Goal: Find contact information: Find contact information

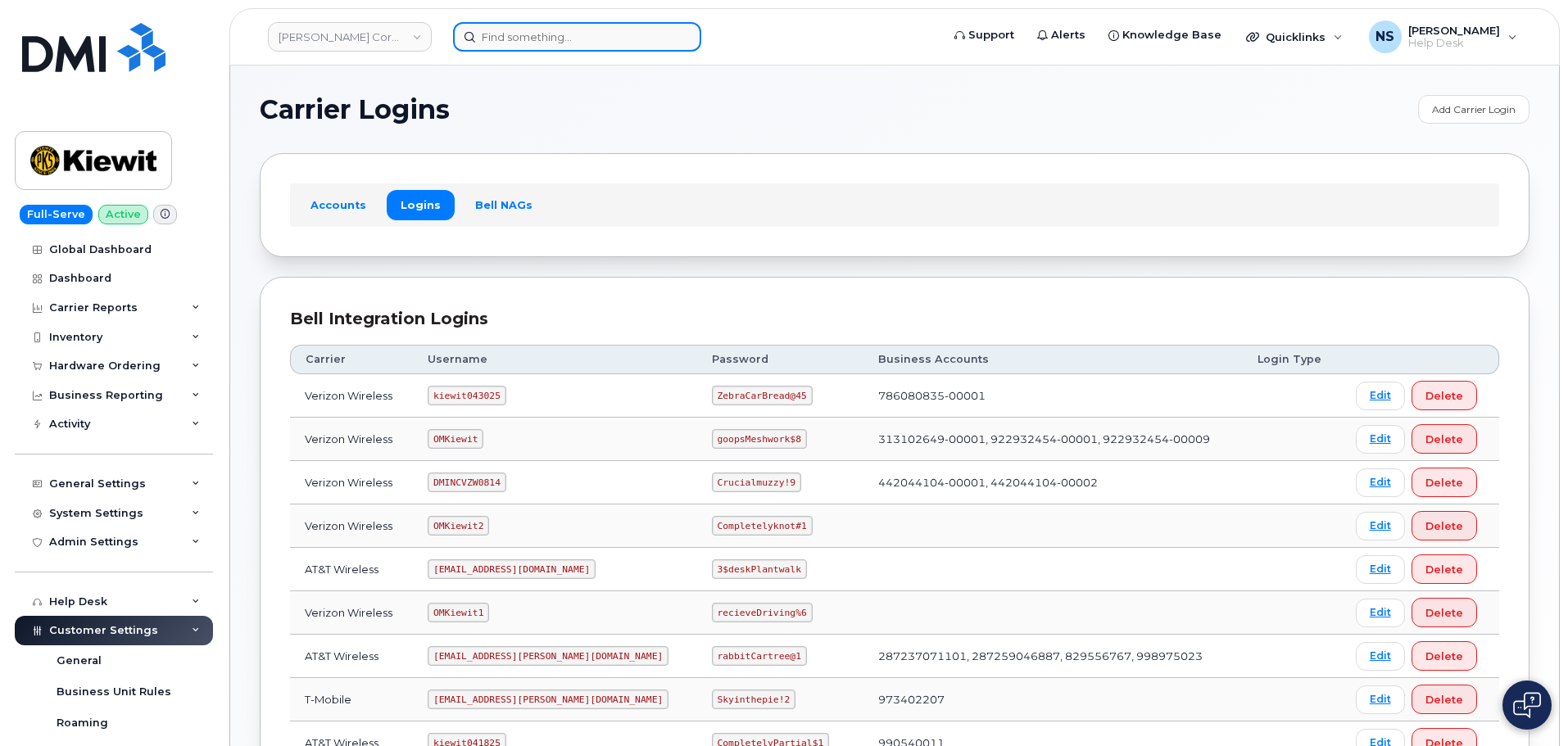
click at [523, 30] on input at bounding box center [577, 36] width 248 height 30
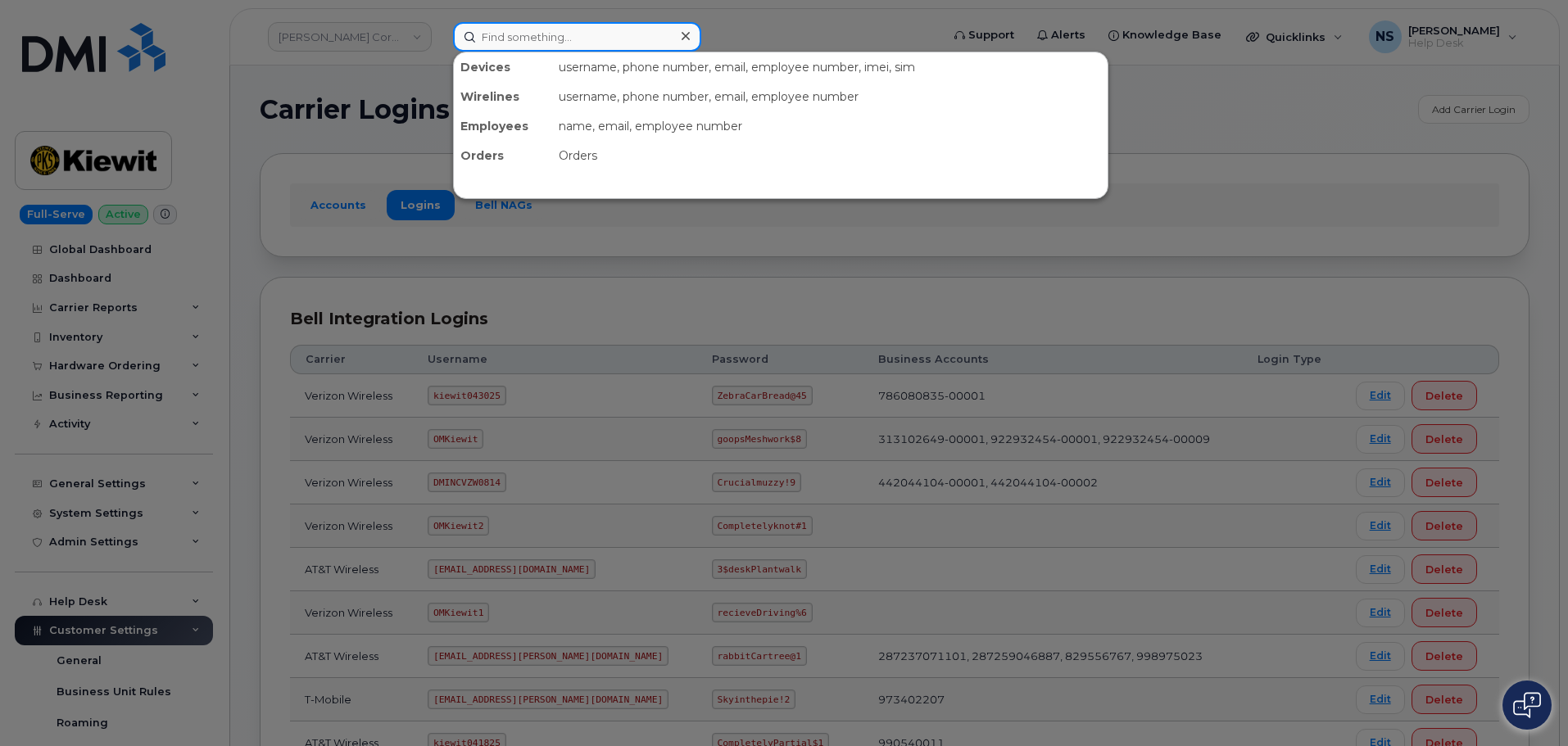
paste input ": [PHONE_NUMBER]"
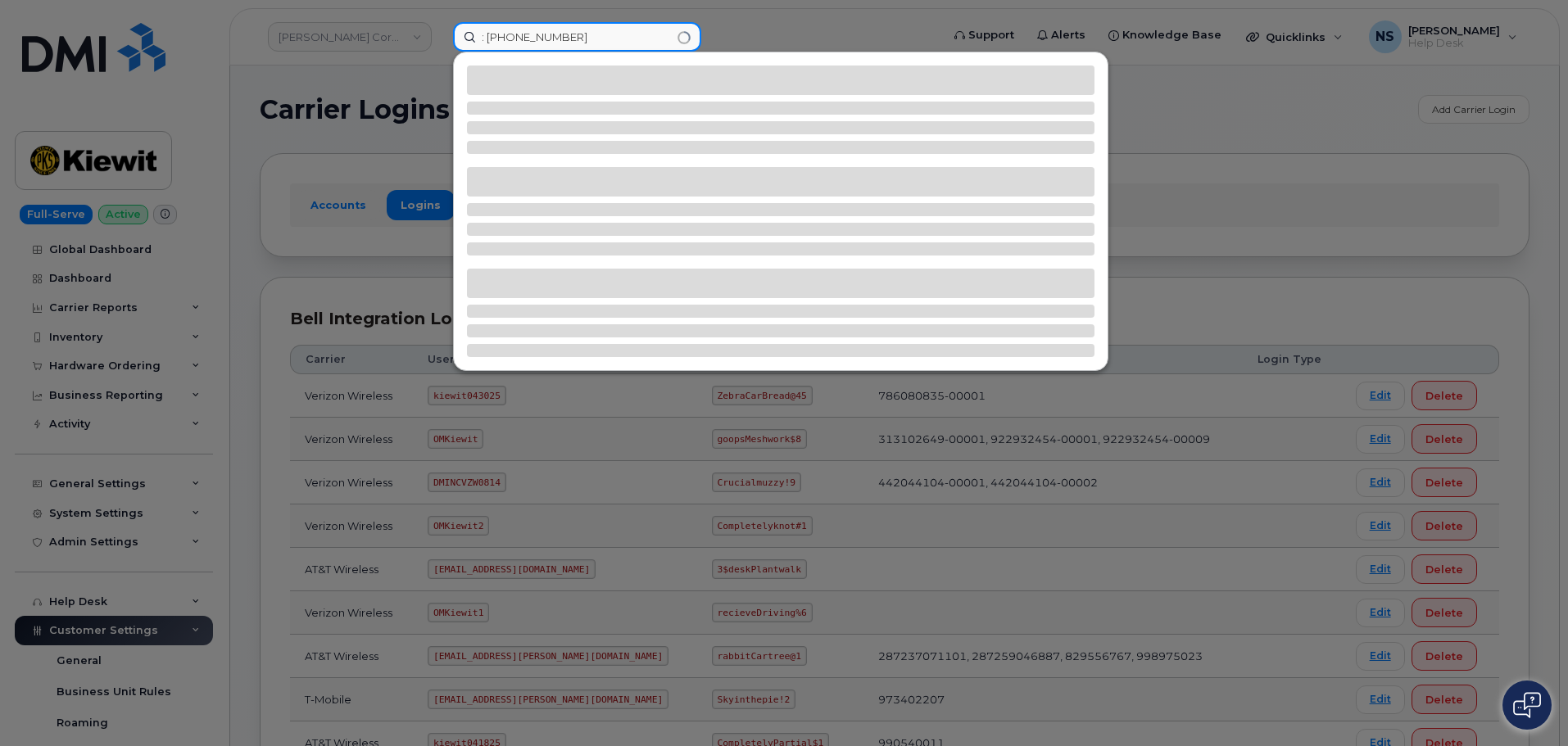
drag, startPoint x: 489, startPoint y: 38, endPoint x: 404, endPoint y: 27, distance: 85.7
click at [440, 27] on div ": [PHONE_NUMBER]" at bounding box center [691, 36] width 503 height 30
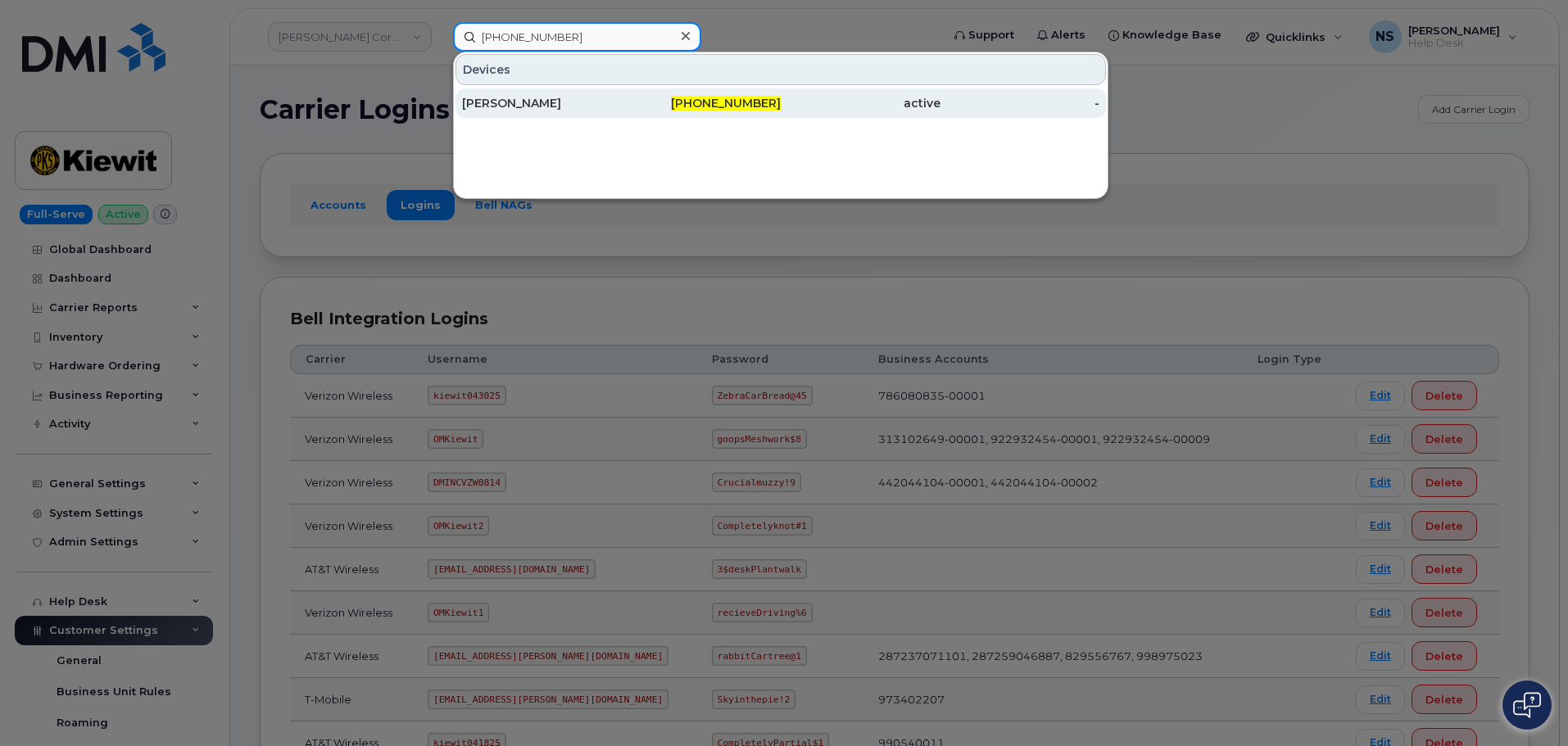
type input "[PHONE_NUMBER]"
click at [622, 92] on div "[PERSON_NAME]" at bounding box center [702, 103] width 160 height 30
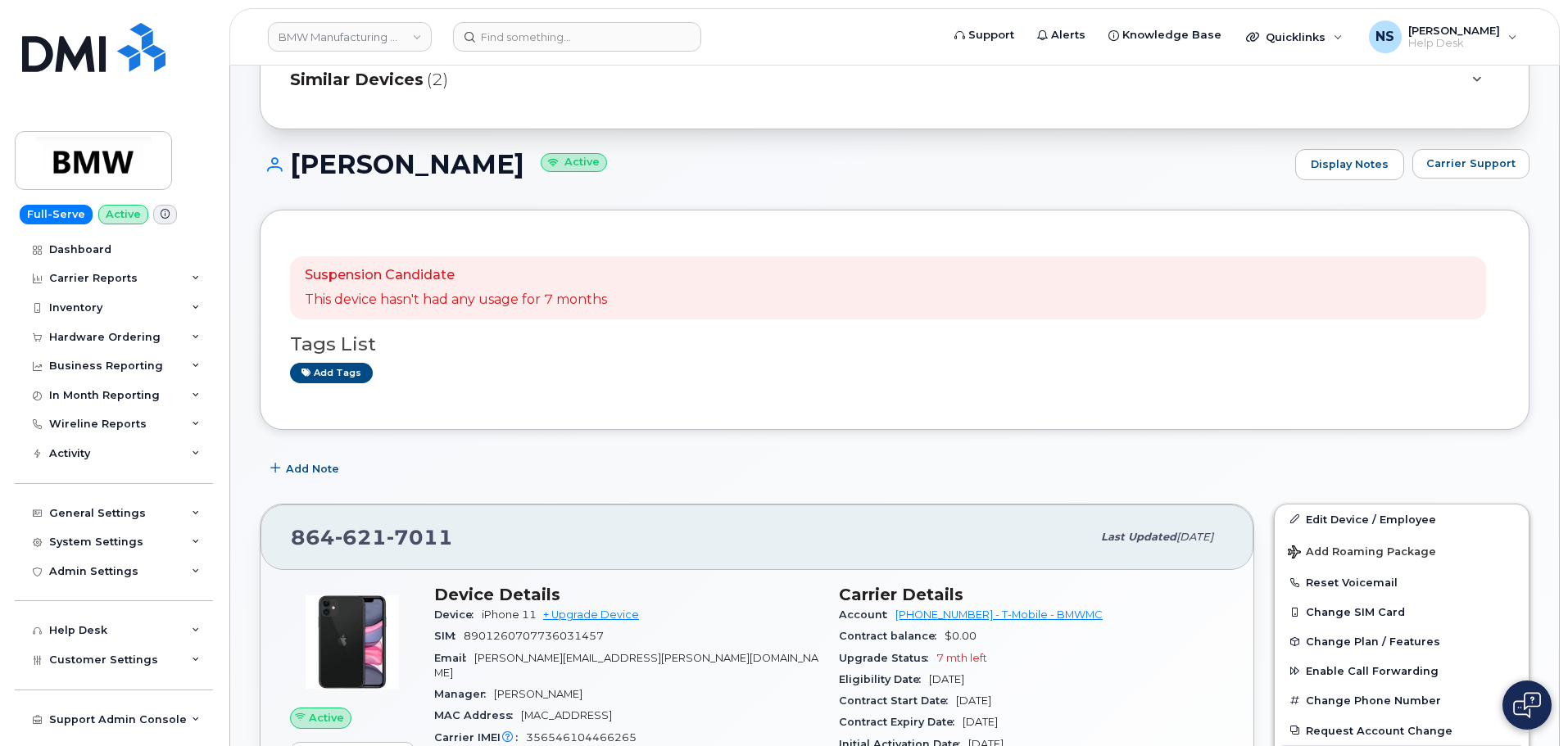
scroll to position [82, 0]
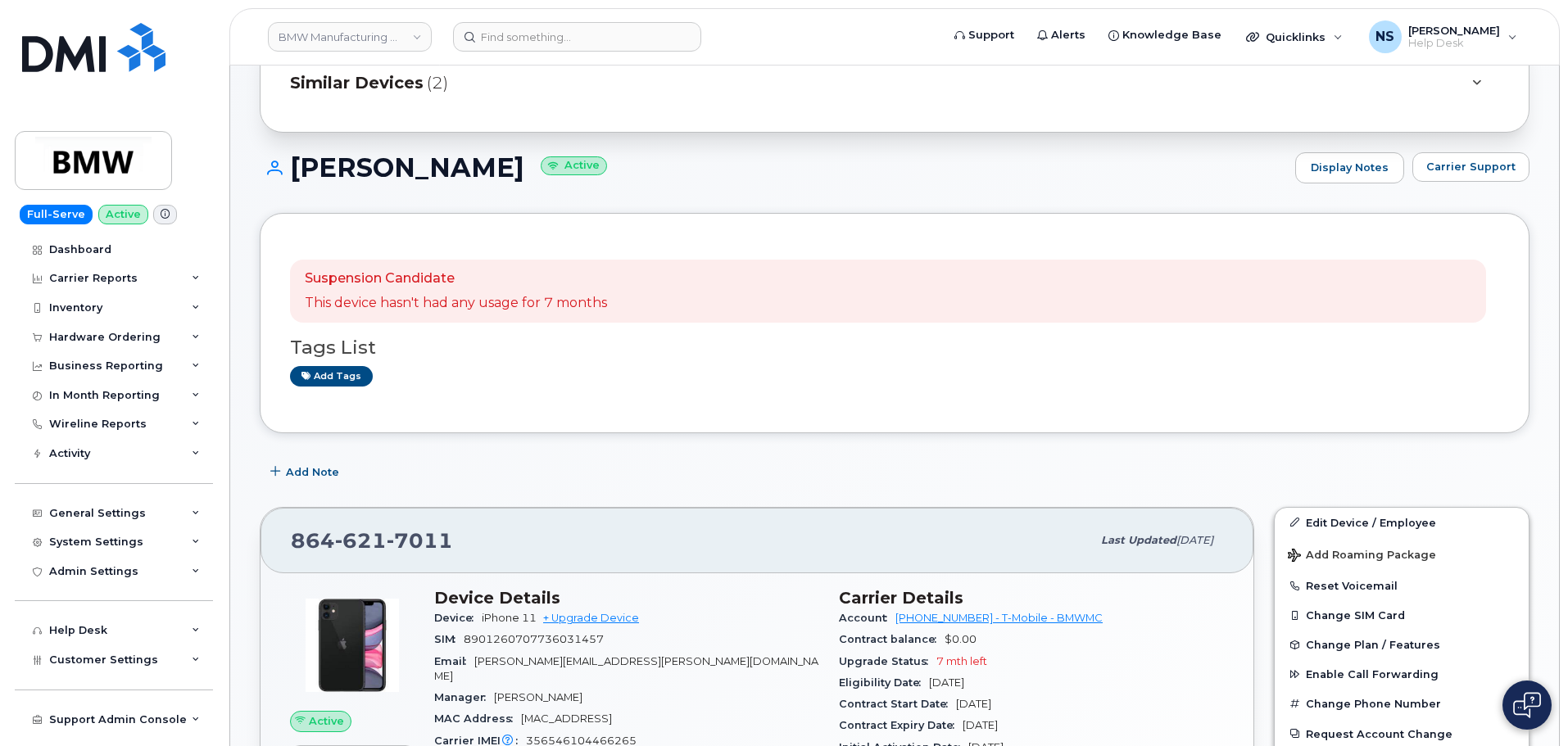
click at [327, 176] on h1 "[PERSON_NAME] Active" at bounding box center [774, 168] width 1028 height 29
click at [327, 176] on h1 "Tom Gerstenberger Active" at bounding box center [774, 168] width 1028 height 29
copy h1 "Tom"
click at [484, 160] on h1 "Tom Gerstenberger Active" at bounding box center [774, 168] width 1028 height 29
click at [483, 160] on h1 "Tom Gerstenberger Active" at bounding box center [774, 168] width 1028 height 29
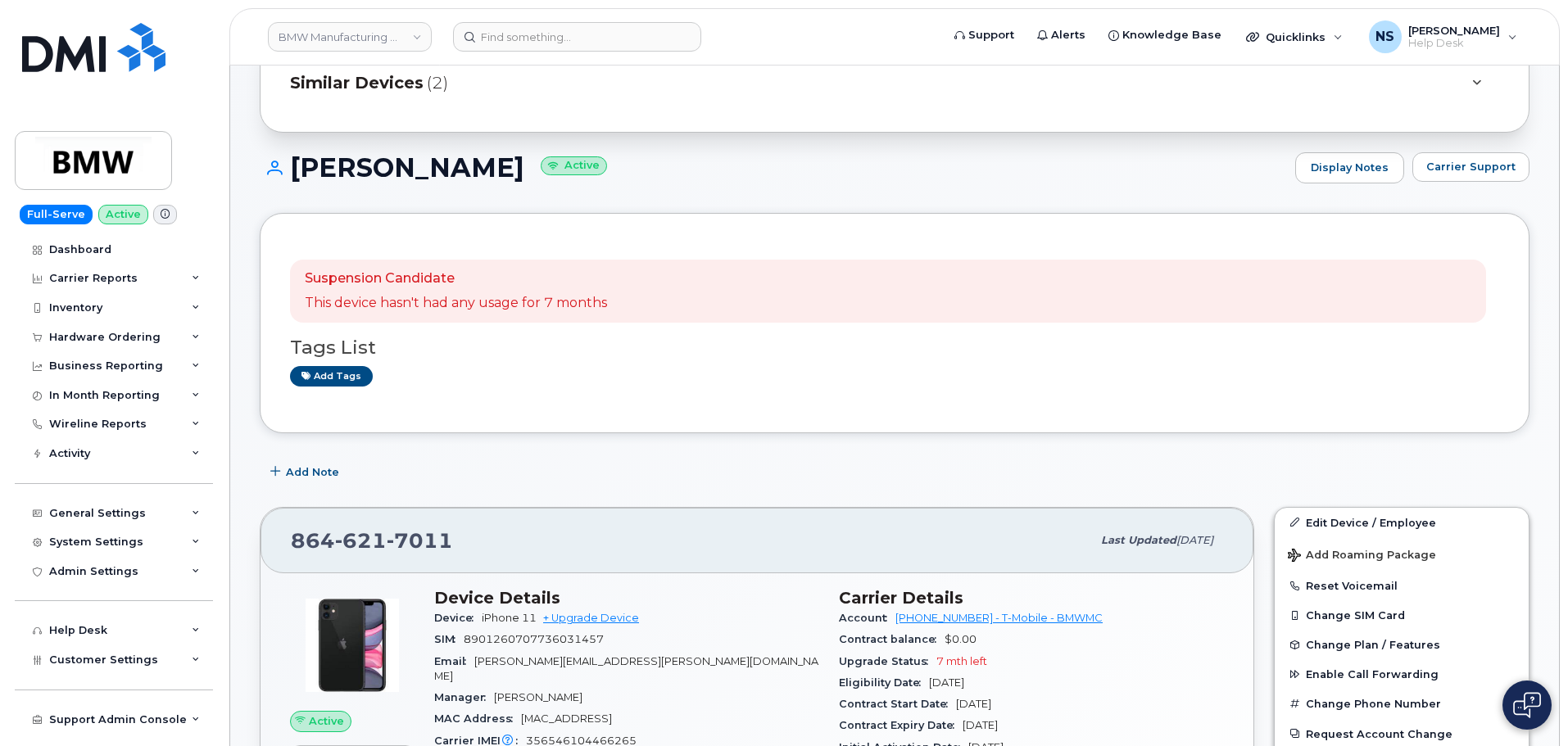
copy h1 "Gerstenberger"
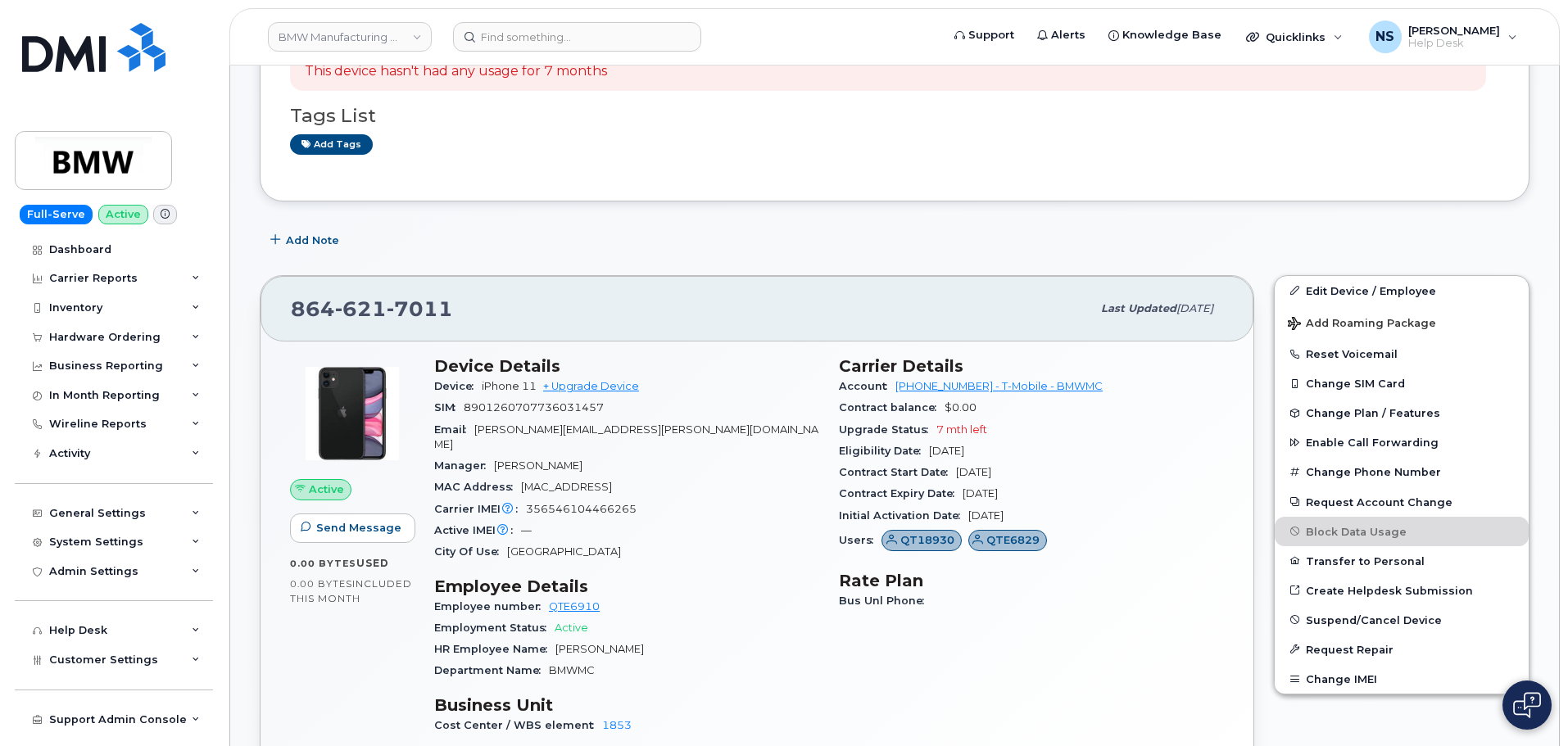
scroll to position [491, 0]
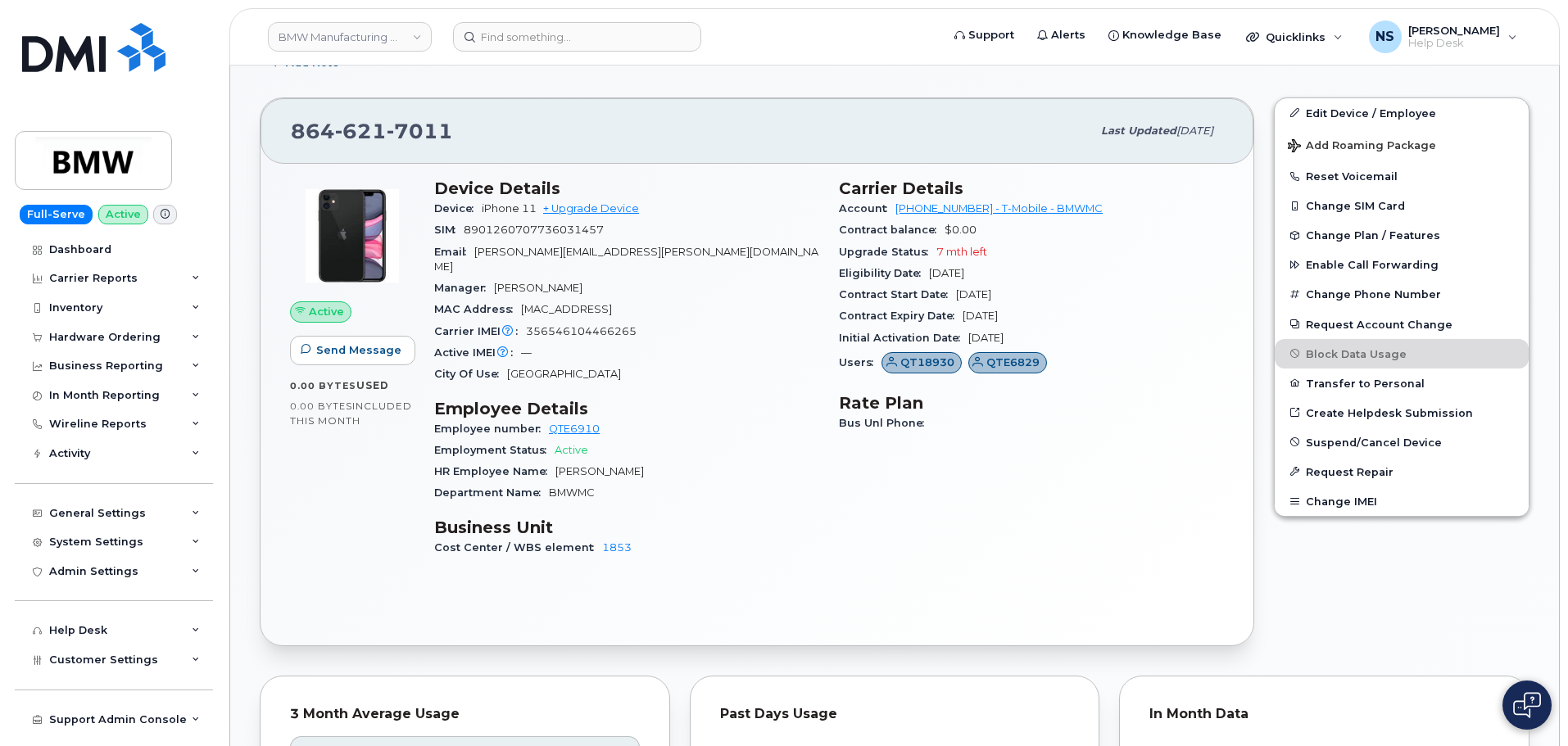
click at [586, 252] on span "tom.tg.gerstenberger@bmwmc.com" at bounding box center [626, 259] width 384 height 27
click at [585, 251] on span "tom.tg.gerstenberger@bmwmc.com" at bounding box center [626, 259] width 384 height 27
click at [584, 250] on span "tom.tg.gerstenberger@bmwmc.com" at bounding box center [626, 259] width 384 height 27
click at [662, 257] on span "tom.tg.gerstenberger@bmwmc.com" at bounding box center [626, 259] width 384 height 27
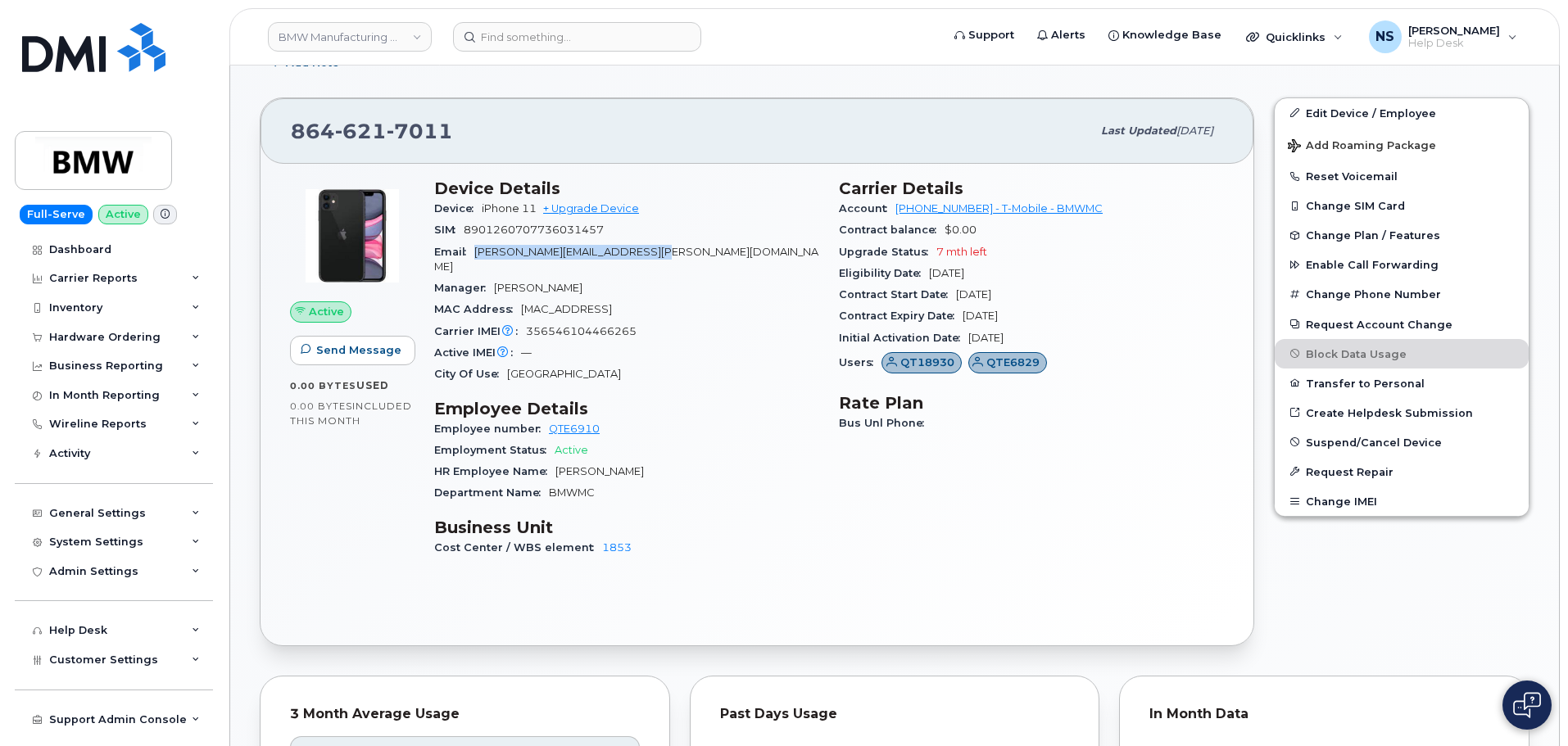
drag, startPoint x: 671, startPoint y: 251, endPoint x: 539, endPoint y: 242, distance: 132.3
click at [474, 253] on div "Email tom.tg.gerstenberger@bmwmc.com" at bounding box center [626, 260] width 385 height 37
copy span "tom.tg.gerstenberger@bmwmc.com"
click at [392, 126] on span "7011" at bounding box center [420, 131] width 66 height 24
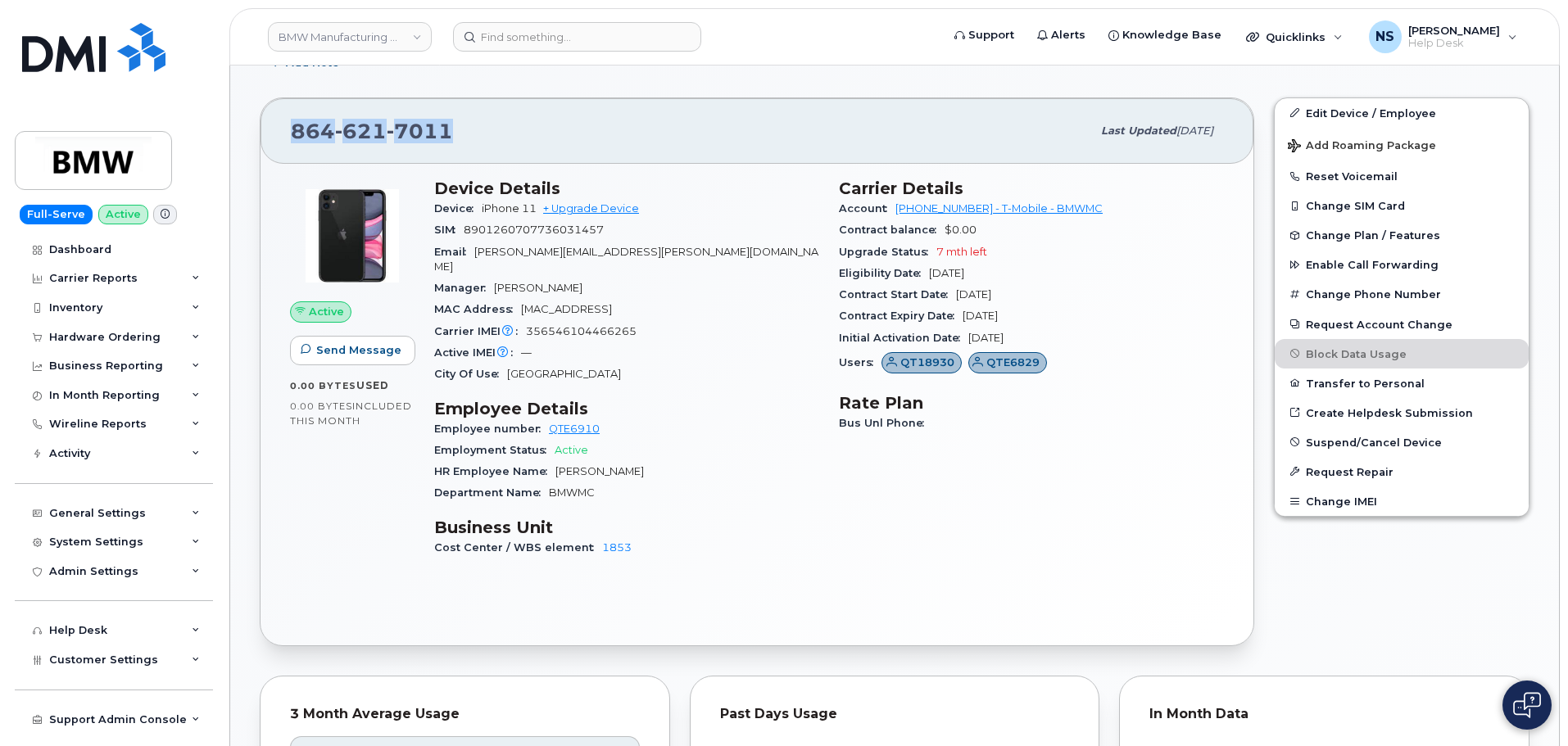
click at [392, 126] on span "7011" at bounding box center [420, 131] width 66 height 24
copy span "864 621 7011"
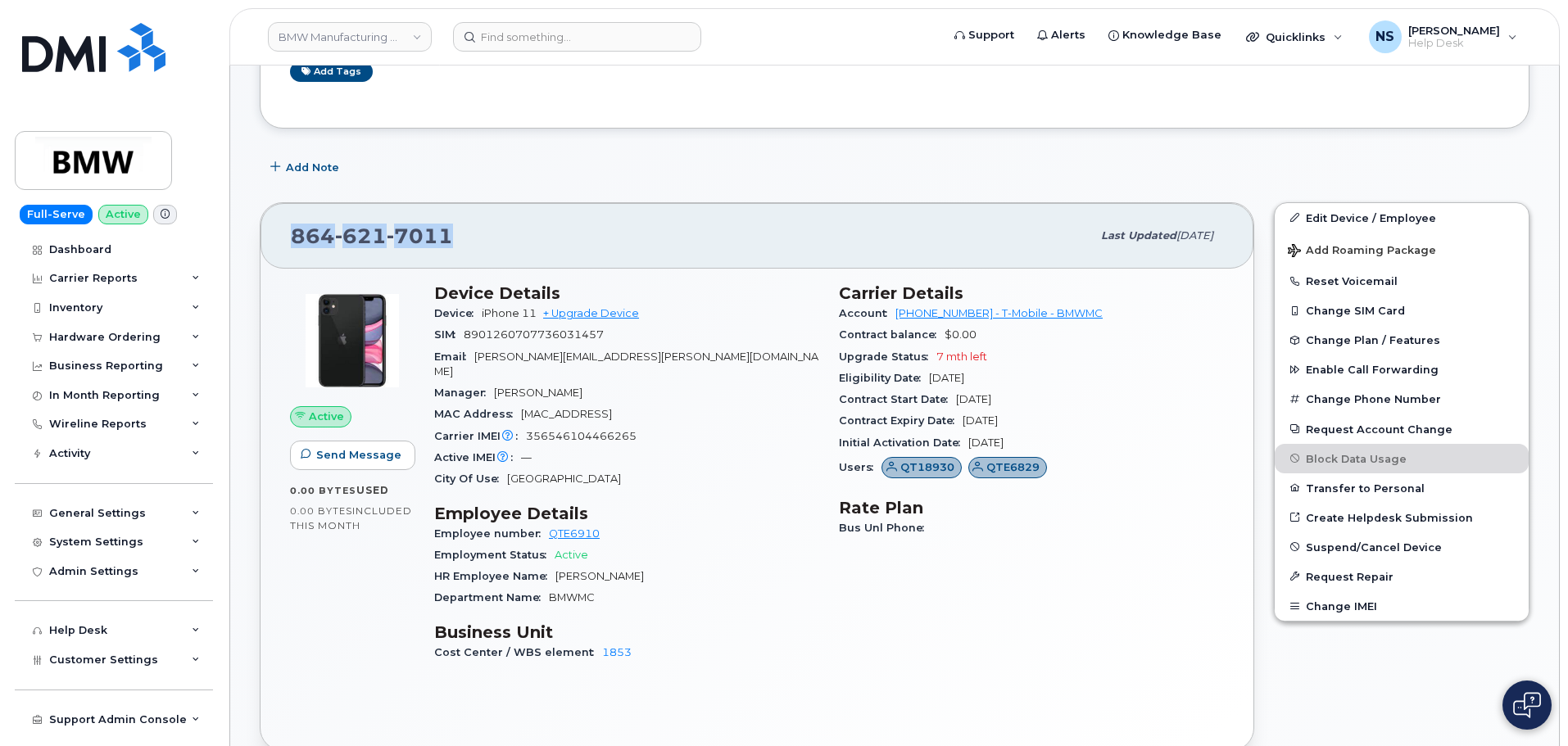
scroll to position [246, 0]
